Goal: Find specific page/section: Find specific page/section

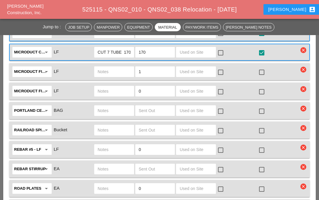
scroll to position [1159, 0]
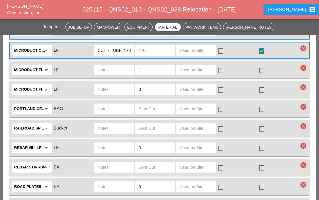
click at [308, 9] on icon "account_box" at bounding box center [311, 9] width 7 height 7
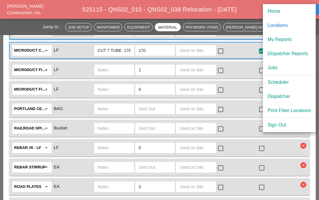
click at [295, 39] on div "My Reports" at bounding box center [288, 39] width 43 height 7
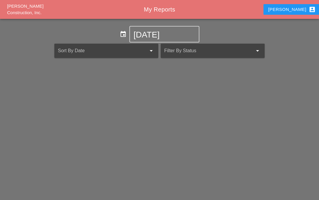
scroll to position [26, 0]
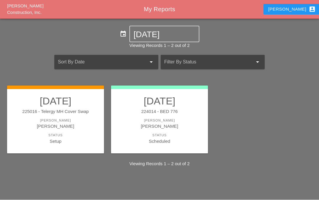
click at [57, 109] on div "225016 - Telergy MH Cover Swap" at bounding box center [55, 112] width 85 height 7
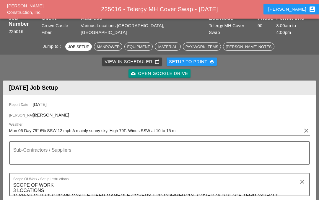
scroll to position [26, 0]
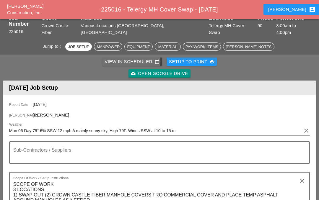
click at [128, 58] on link "View in Scheduler calendar_today" at bounding box center [132, 62] width 60 height 8
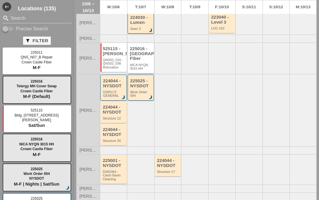
click at [140, 59] on div "225016 - [GEOGRAPHIC_DATA] Fiber" at bounding box center [141, 53] width 22 height 15
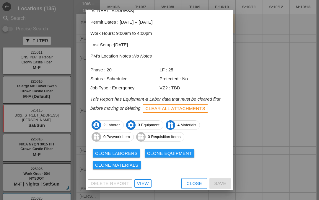
scroll to position [31, 0]
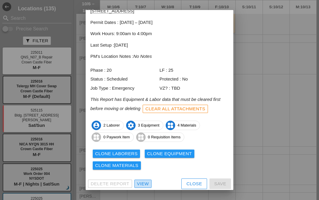
click at [142, 181] on div "View" at bounding box center [143, 184] width 12 height 7
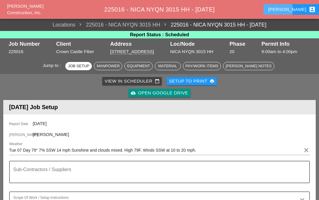
click at [291, 8] on div "Iwan account_box" at bounding box center [292, 9] width 48 height 7
